Goal: Information Seeking & Learning: Learn about a topic

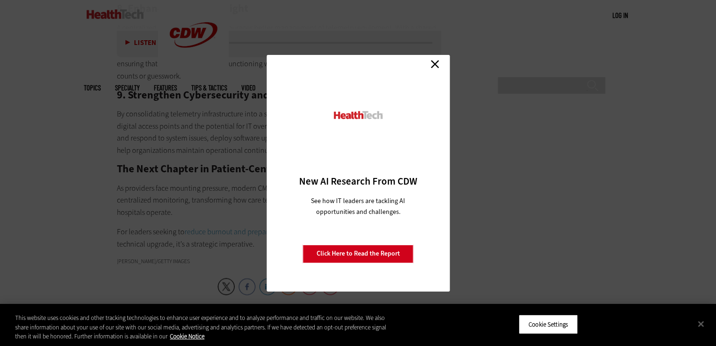
scroll to position [1520, 0]
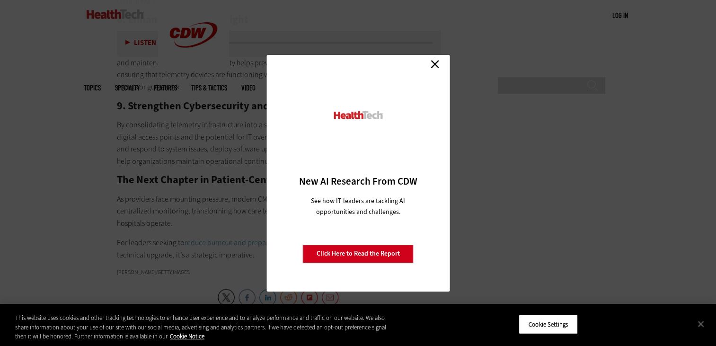
drag, startPoint x: 718, startPoint y: 67, endPoint x: 437, endPoint y: 66, distance: 280.6
click at [435, 64] on link "Close" at bounding box center [435, 64] width 14 height 14
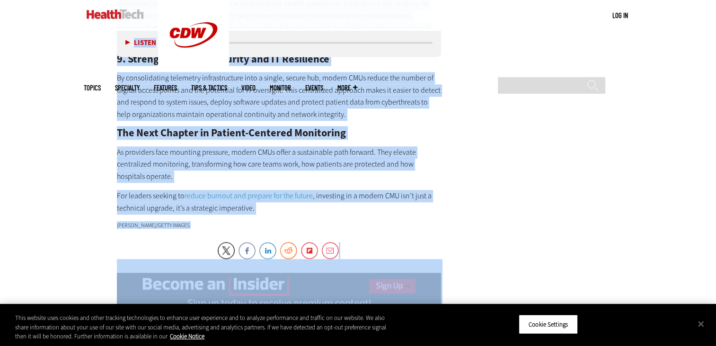
scroll to position [1573, 0]
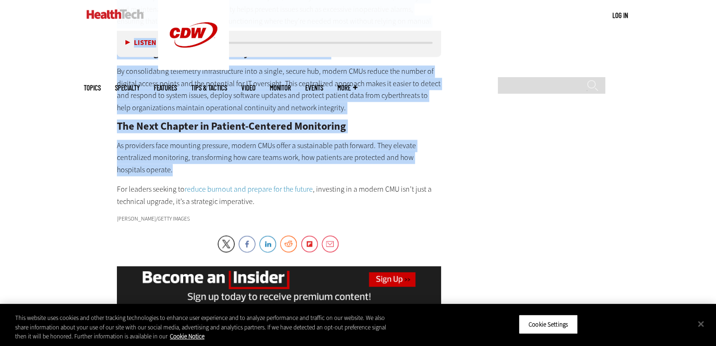
drag, startPoint x: 116, startPoint y: 131, endPoint x: 438, endPoint y: 122, distance: 321.9
copy article "5 Lore Ipsumd SITa Con Adipisci Elitsed Doeiusmodt in Utlaboreet Doloremag ali …"
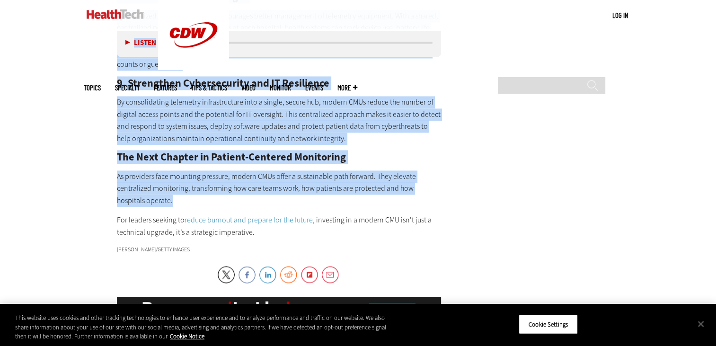
scroll to position [1526, 0]
